Goal: Information Seeking & Learning: Learn about a topic

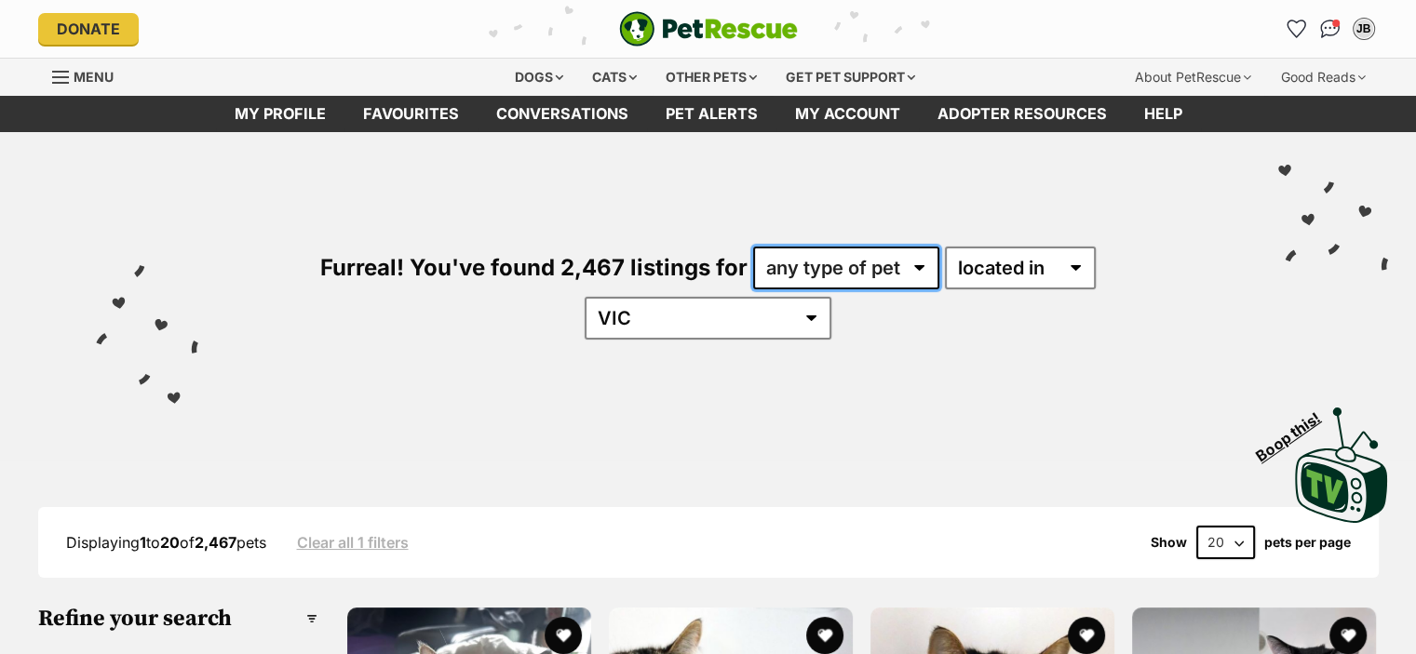
click at [820, 273] on select "any type of pet cats dogs other pets" at bounding box center [846, 268] width 186 height 43
click at [753, 247] on select "any type of pet cats dogs other pets" at bounding box center [846, 268] width 186 height 43
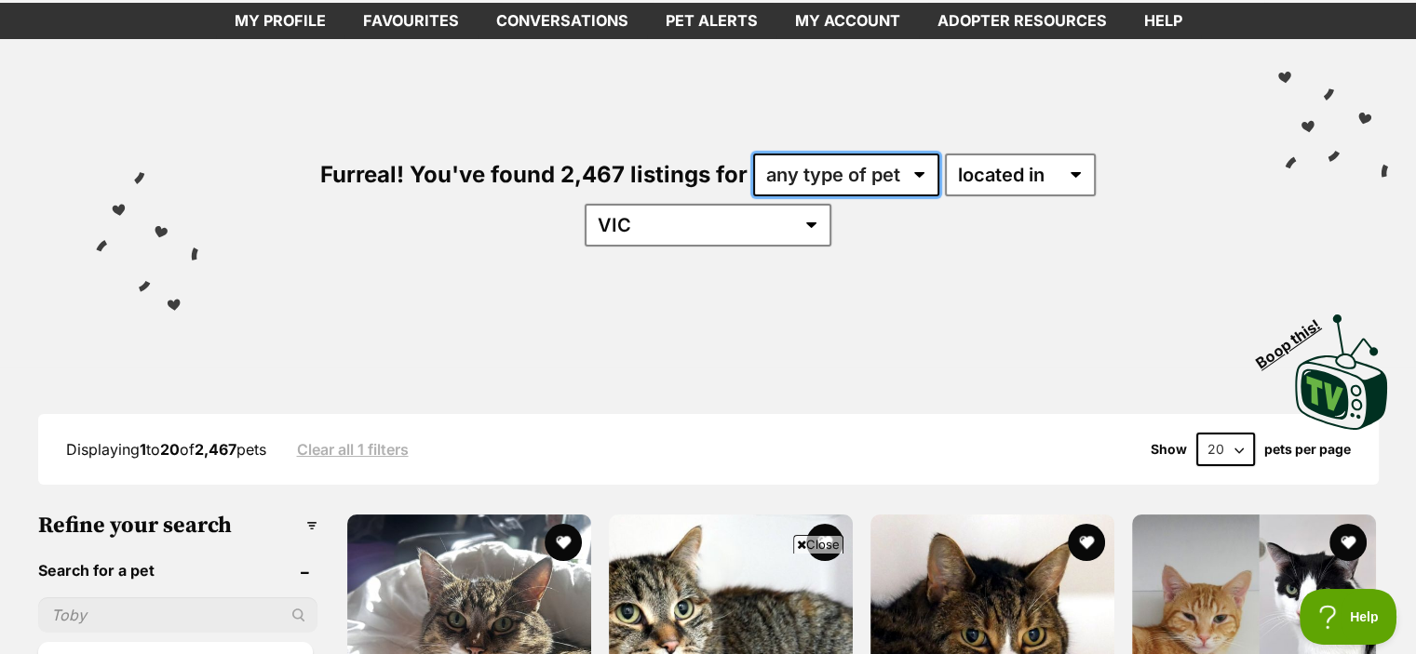
drag, startPoint x: 824, startPoint y: 173, endPoint x: 818, endPoint y: 191, distance: 18.5
click at [824, 173] on select "any type of pet cats dogs other pets" at bounding box center [846, 175] width 186 height 43
select select "Cats"
click at [753, 154] on select "any type of pet cats dogs other pets" at bounding box center [846, 175] width 186 height 43
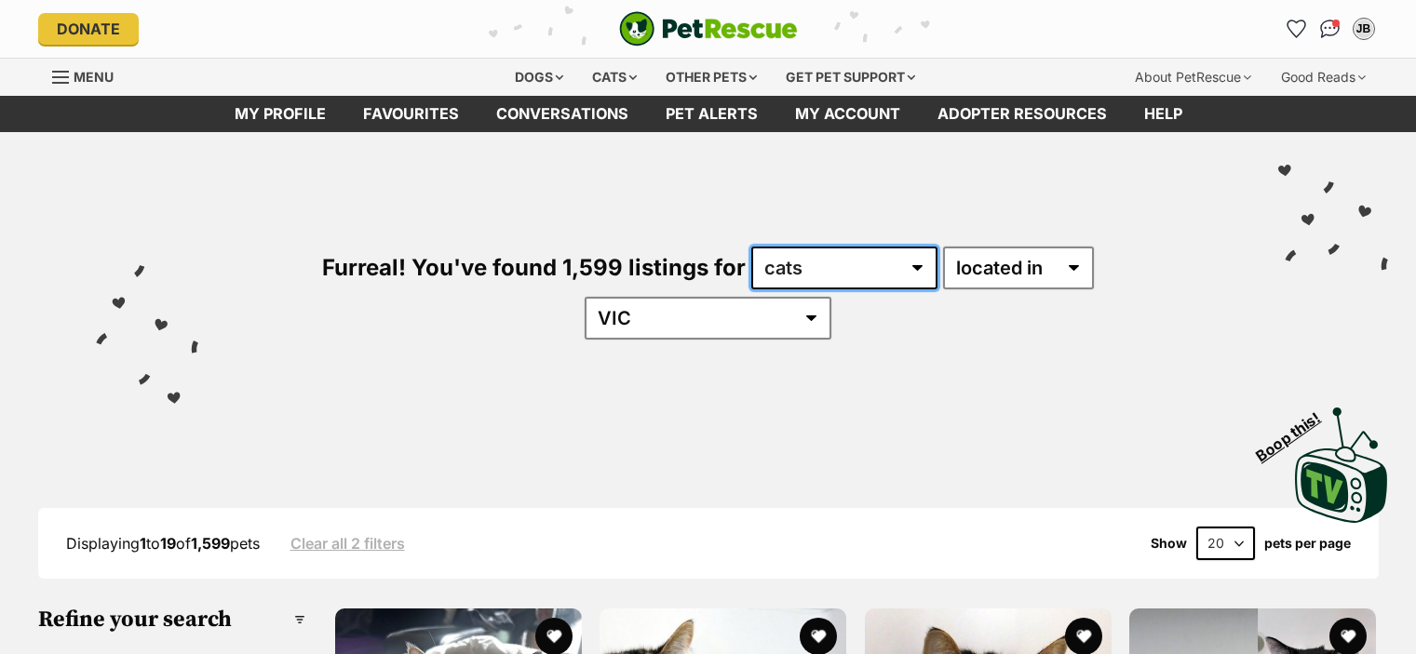
drag, startPoint x: 0, startPoint y: 0, endPoint x: 779, endPoint y: 287, distance: 830.0
click at [783, 267] on select "any type of pet cats dogs other pets" at bounding box center [844, 268] width 186 height 43
select select "any"
click at [751, 247] on select "any type of pet cats dogs other pets" at bounding box center [844, 268] width 186 height 43
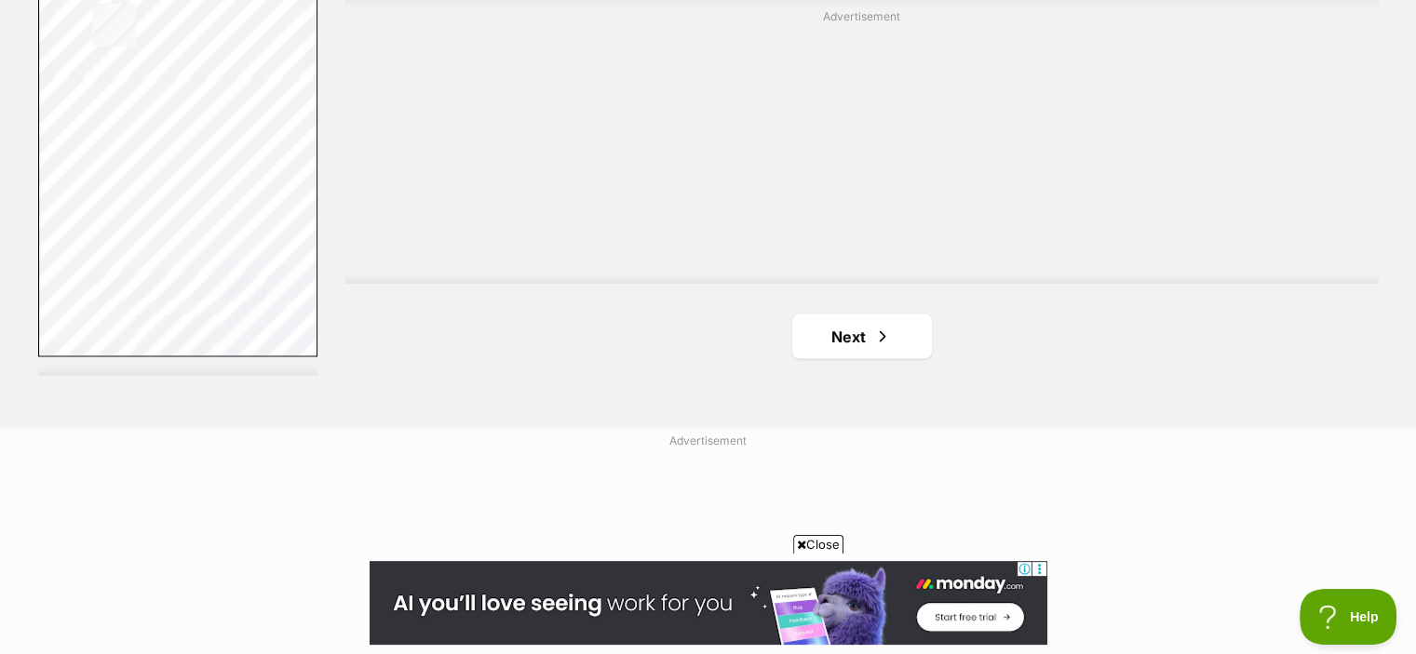
scroll to position [3536, 0]
click at [869, 305] on link "Next" at bounding box center [862, 327] width 140 height 45
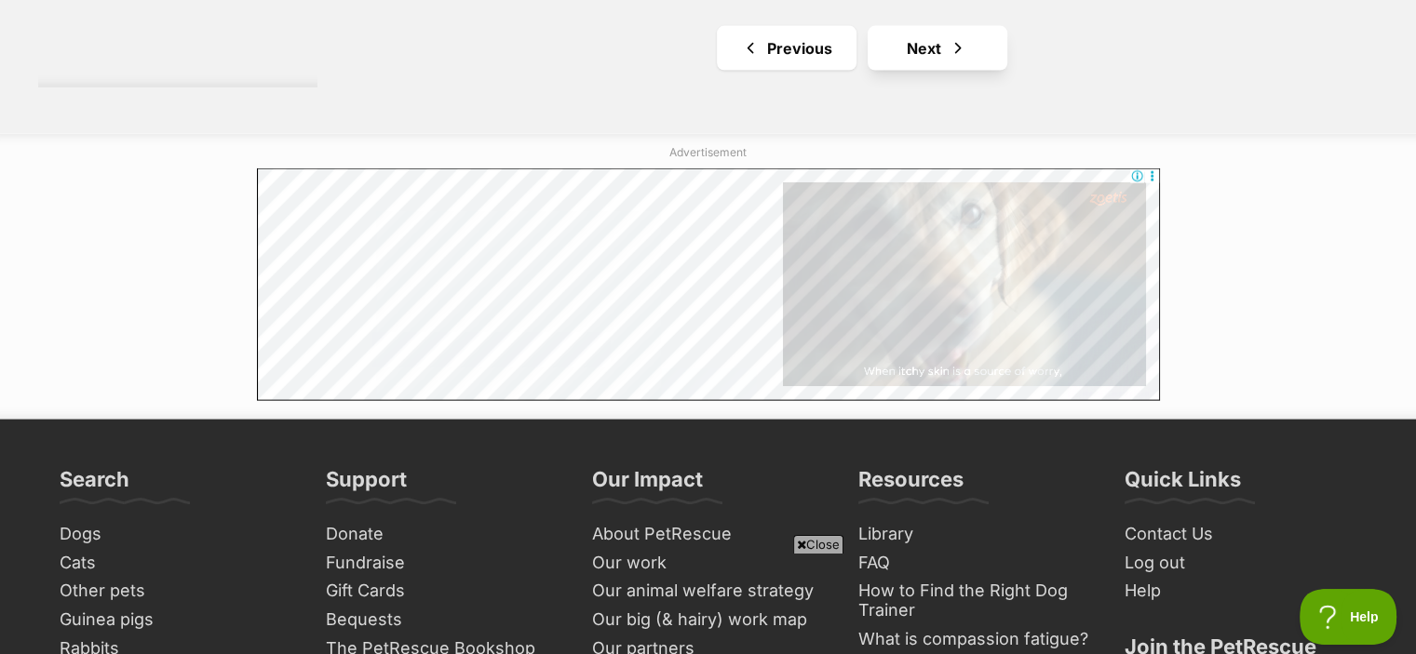
scroll to position [3630, 0]
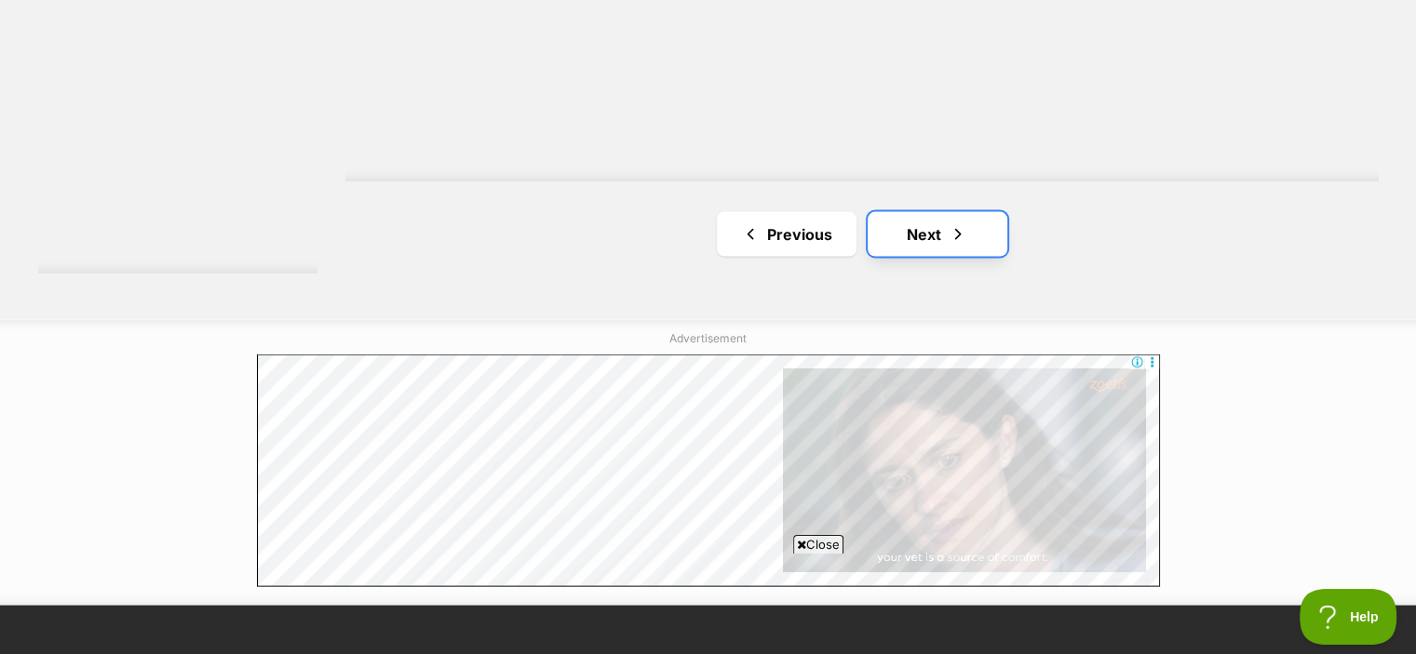
click at [919, 212] on link "Next" at bounding box center [937, 234] width 140 height 45
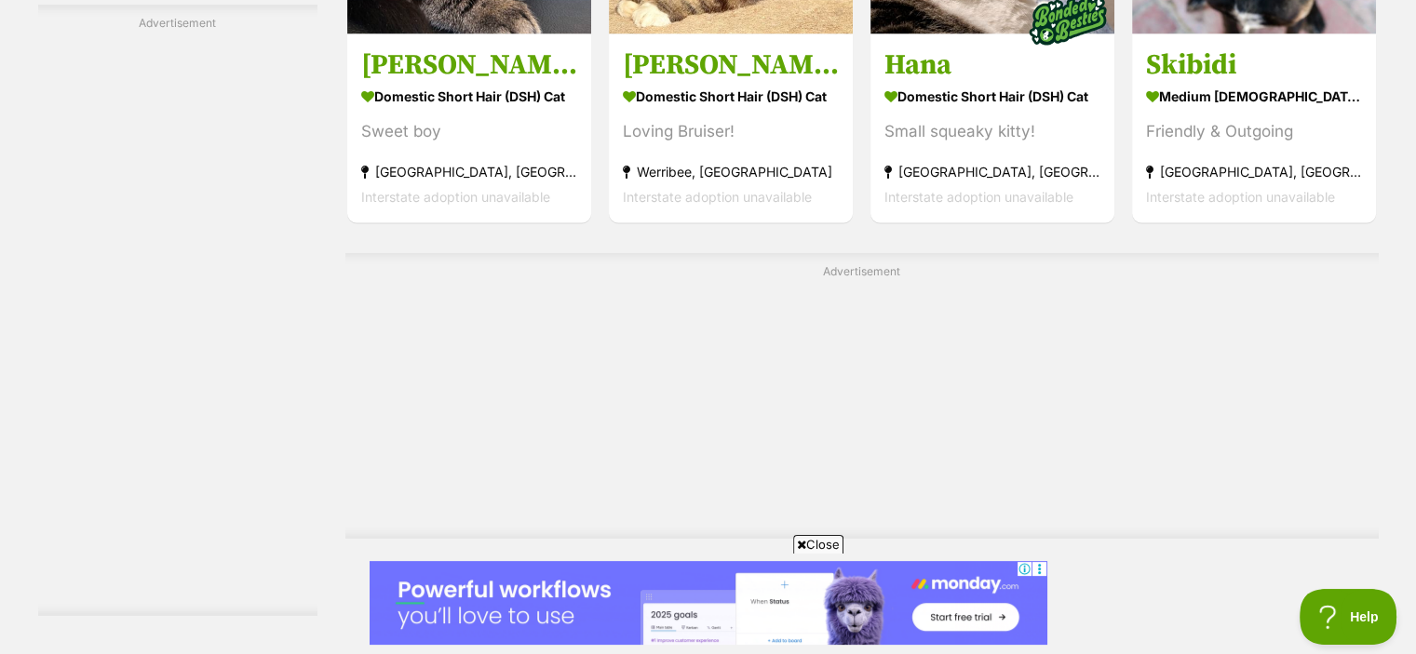
scroll to position [3723, 0]
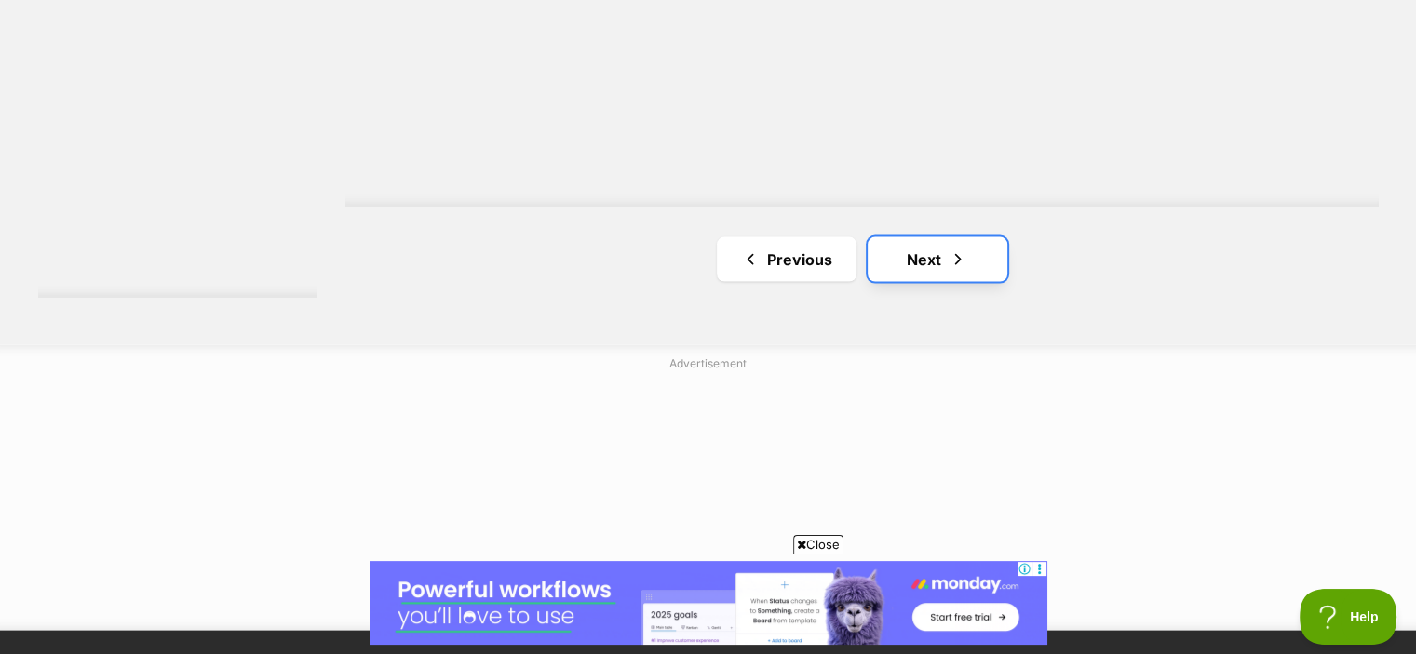
click at [929, 237] on link "Next" at bounding box center [937, 259] width 140 height 45
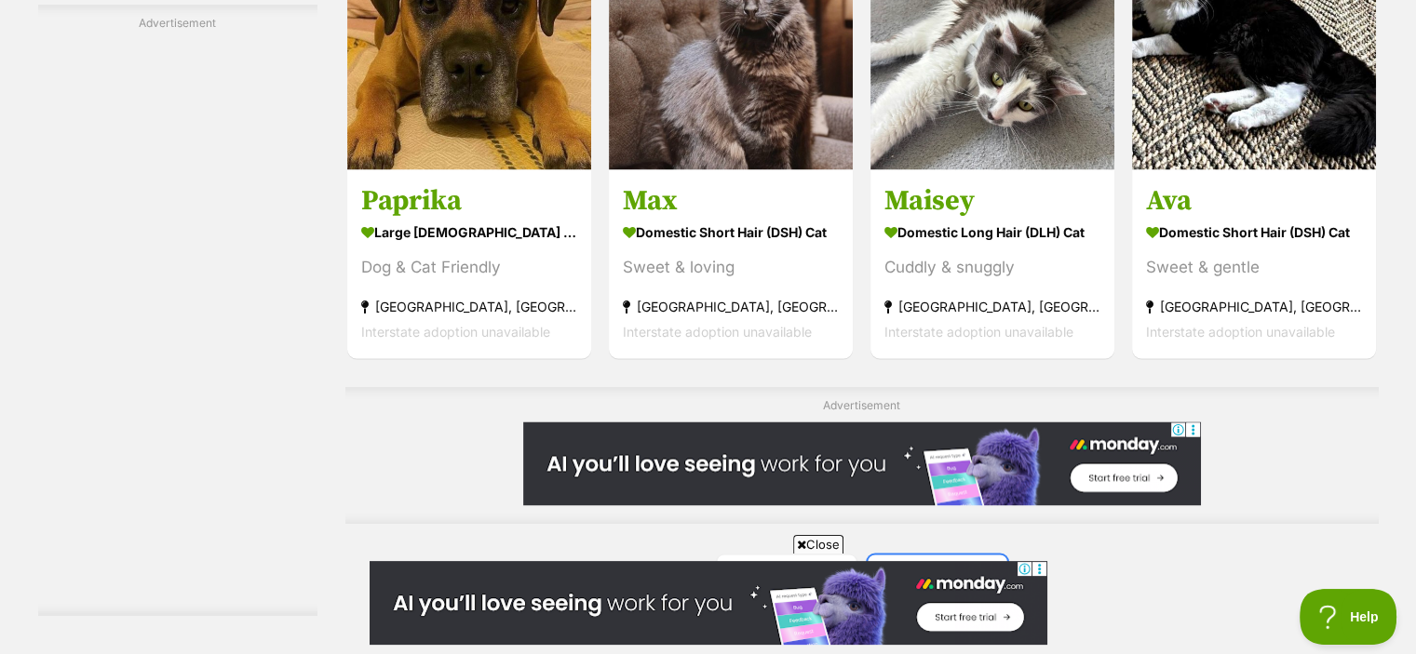
scroll to position [3071, 0]
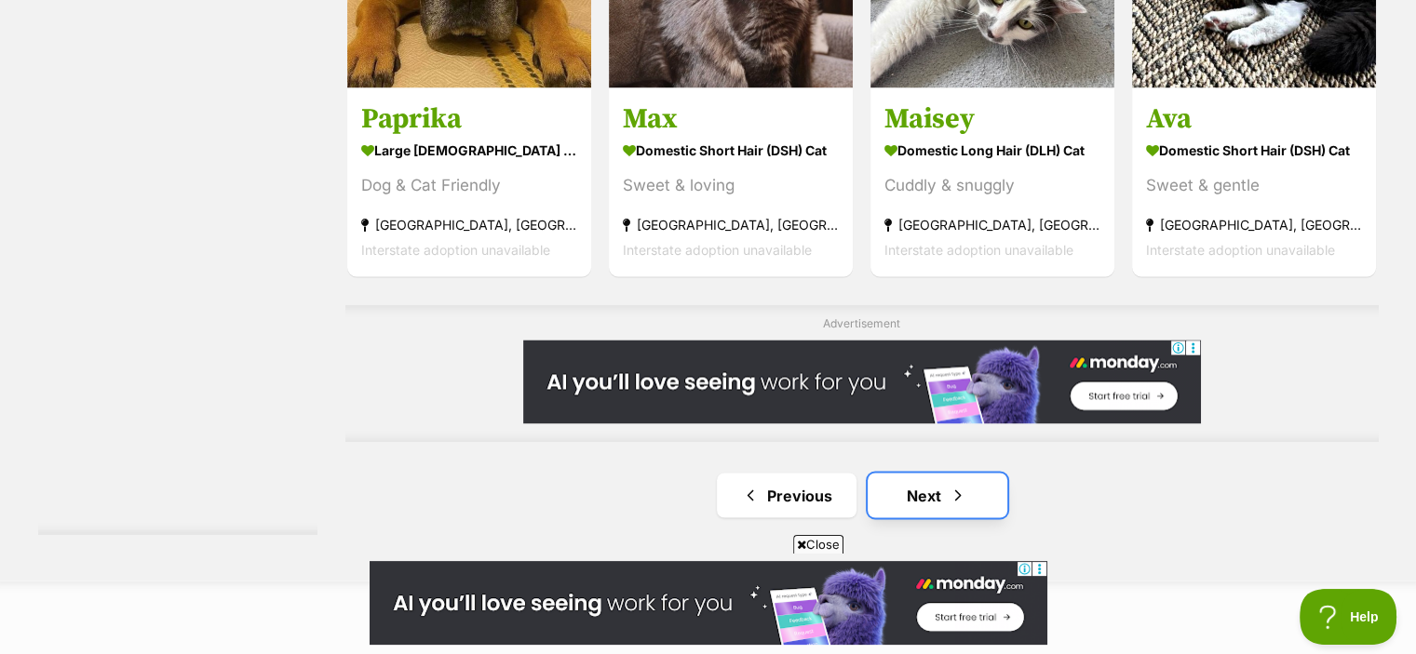
click at [931, 473] on link "Next" at bounding box center [937, 495] width 140 height 45
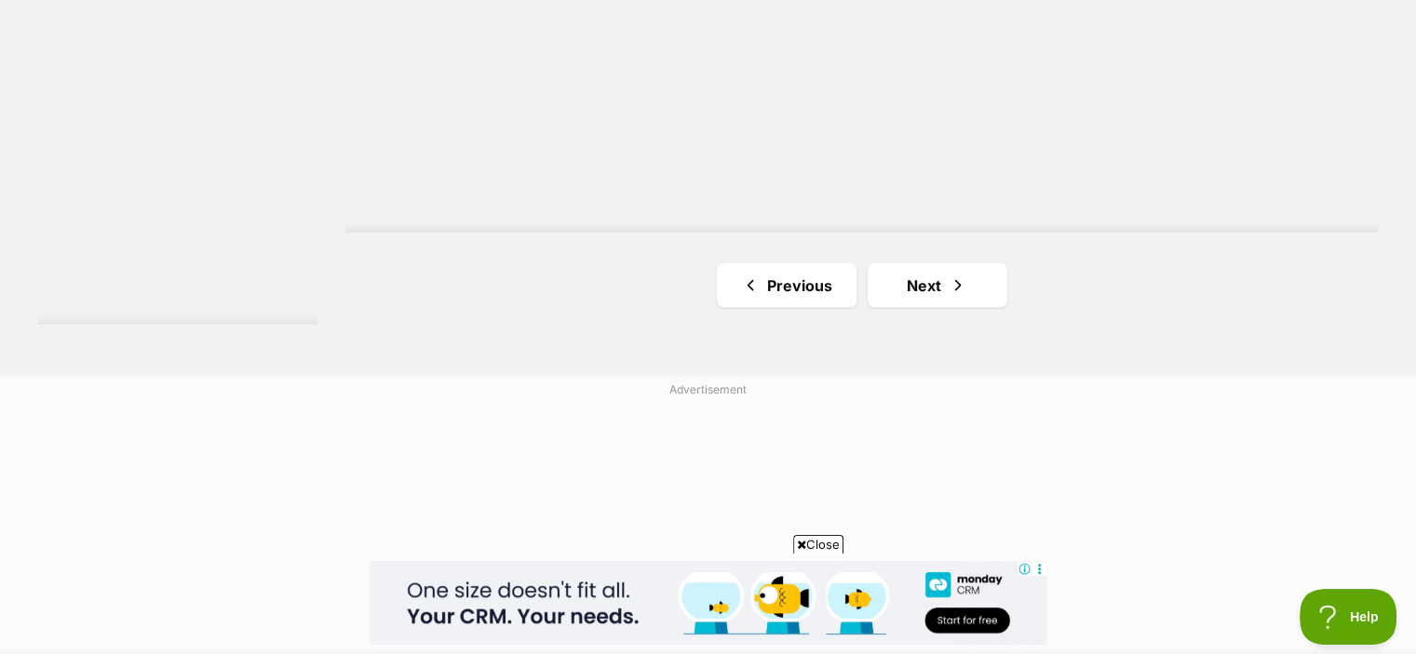
scroll to position [3645, 0]
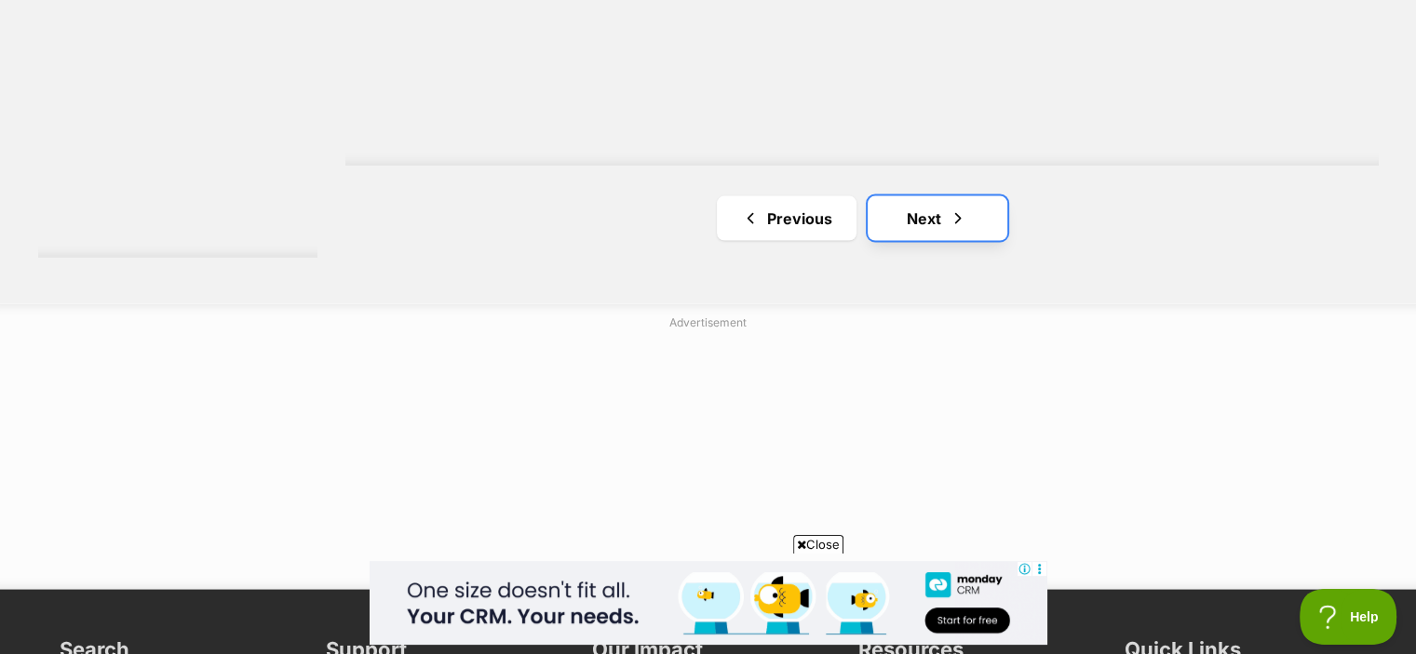
click at [957, 196] on link "Next" at bounding box center [937, 218] width 140 height 45
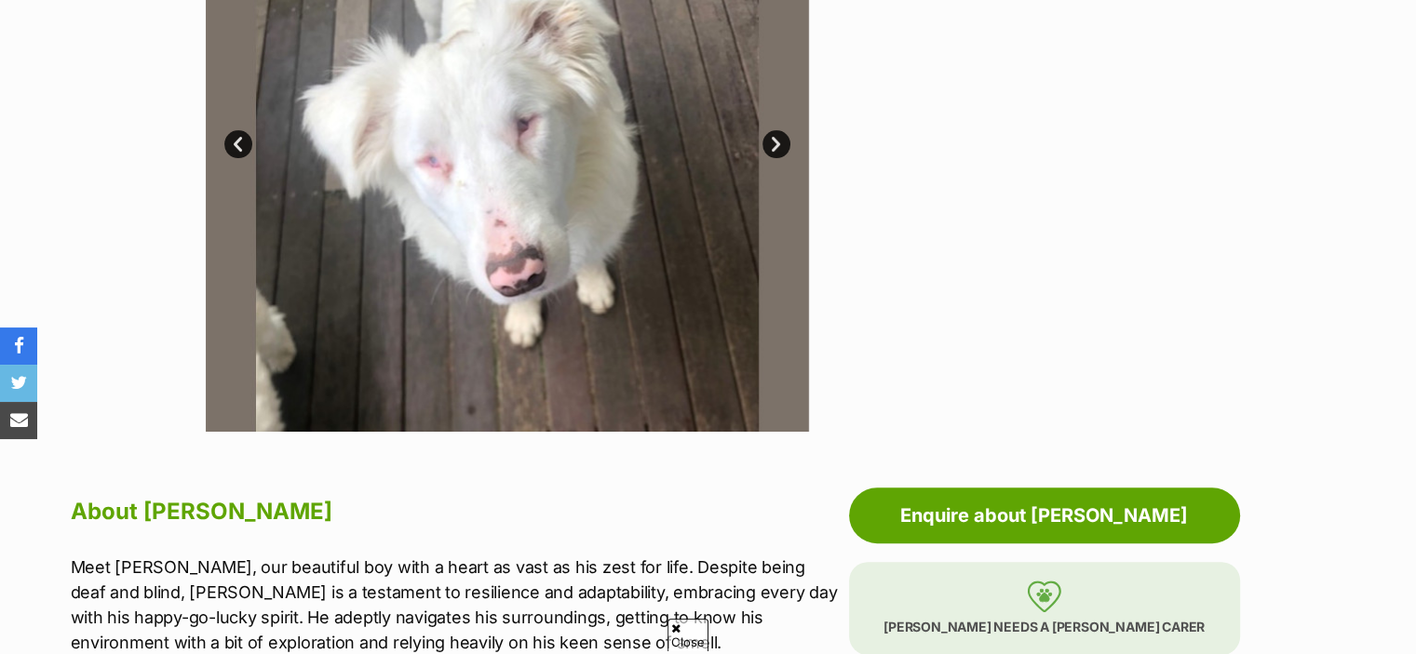
scroll to position [186, 0]
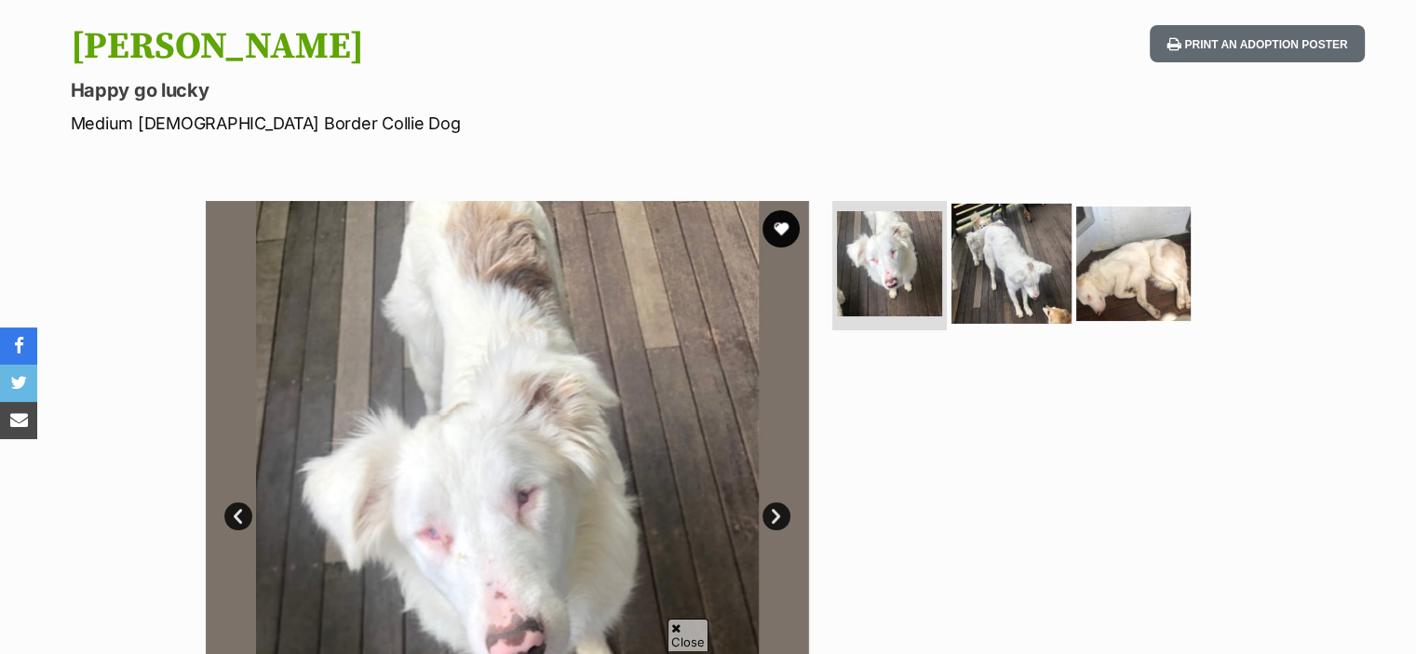
click at [1025, 263] on img at bounding box center [1011, 263] width 120 height 120
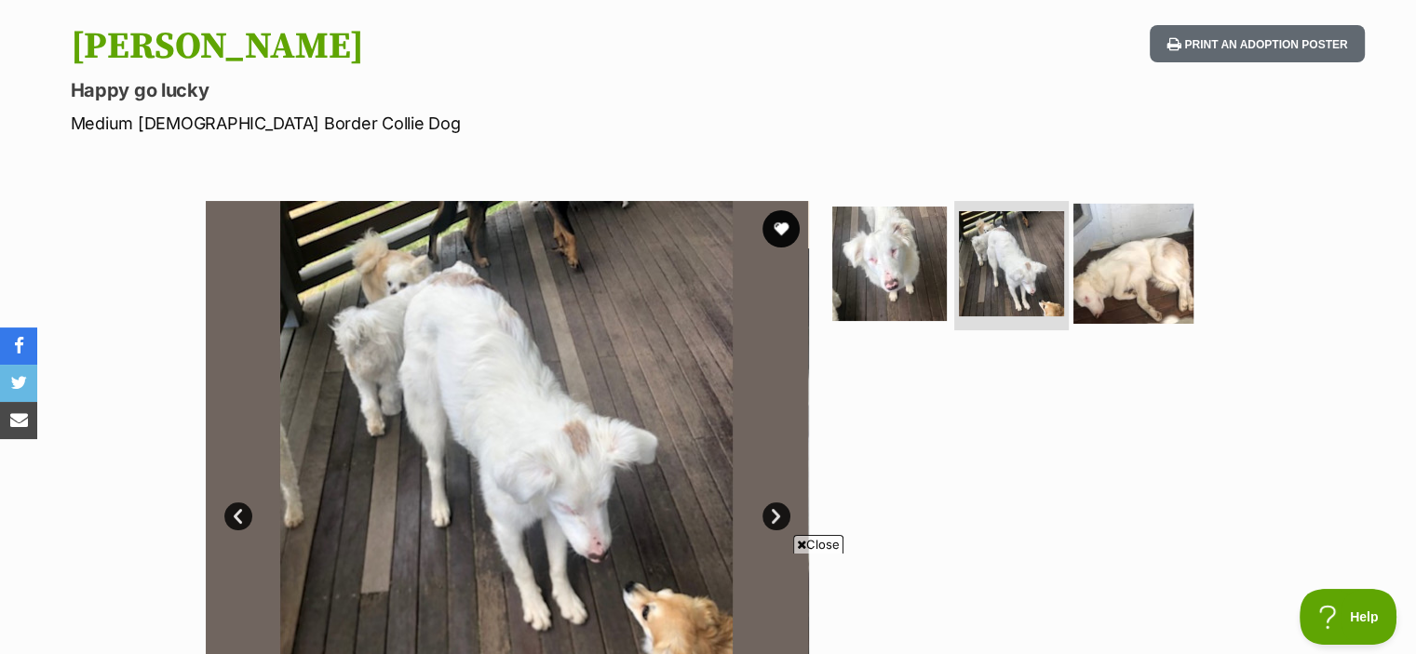
scroll to position [0, 0]
click at [1126, 256] on img at bounding box center [1133, 263] width 120 height 120
